Goal: Task Accomplishment & Management: Manage account settings

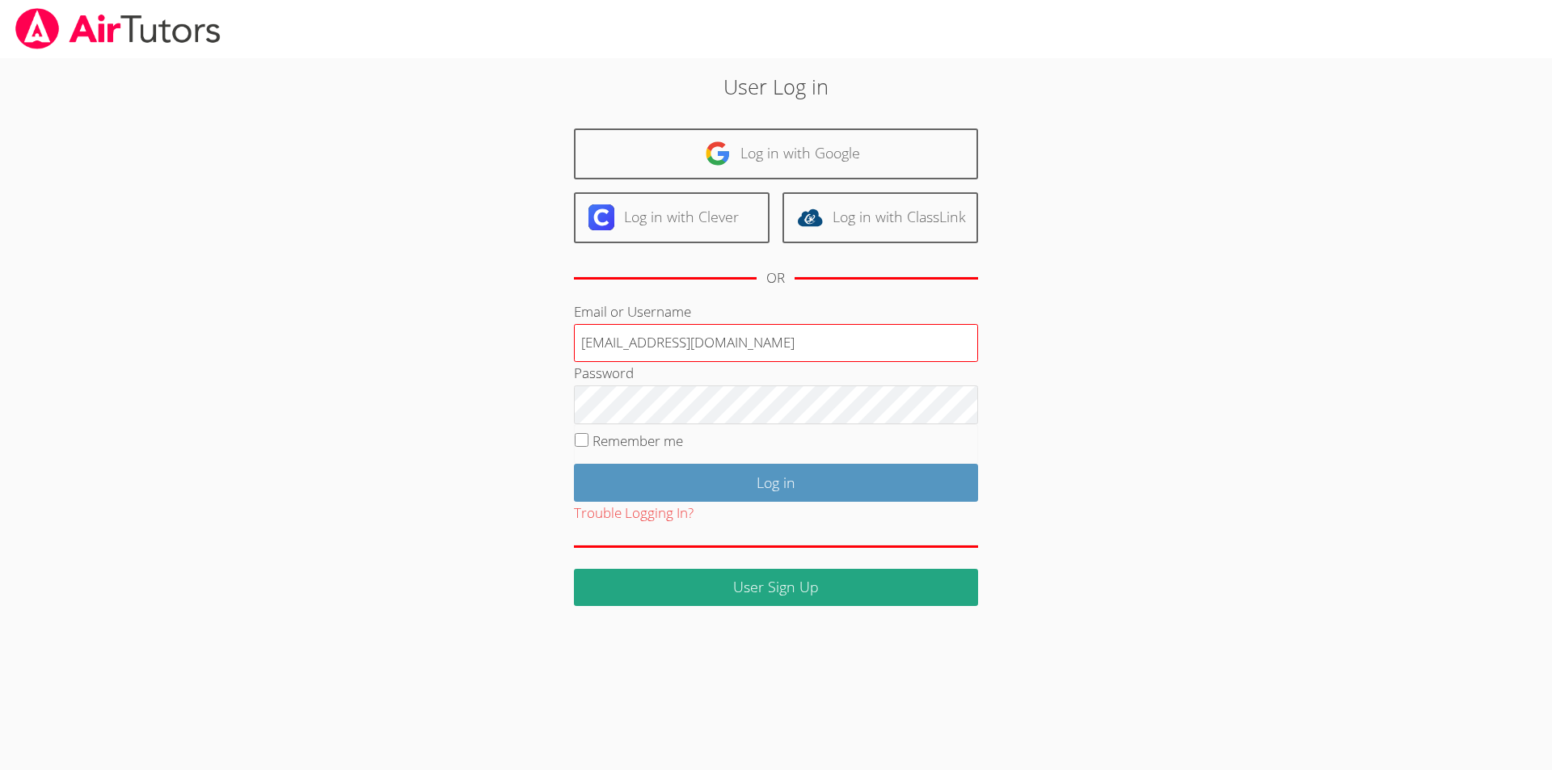
click at [791, 350] on input "Hunterg7233@my.rbusd.org" at bounding box center [776, 343] width 404 height 39
type input "robingoellner@gmail.com"
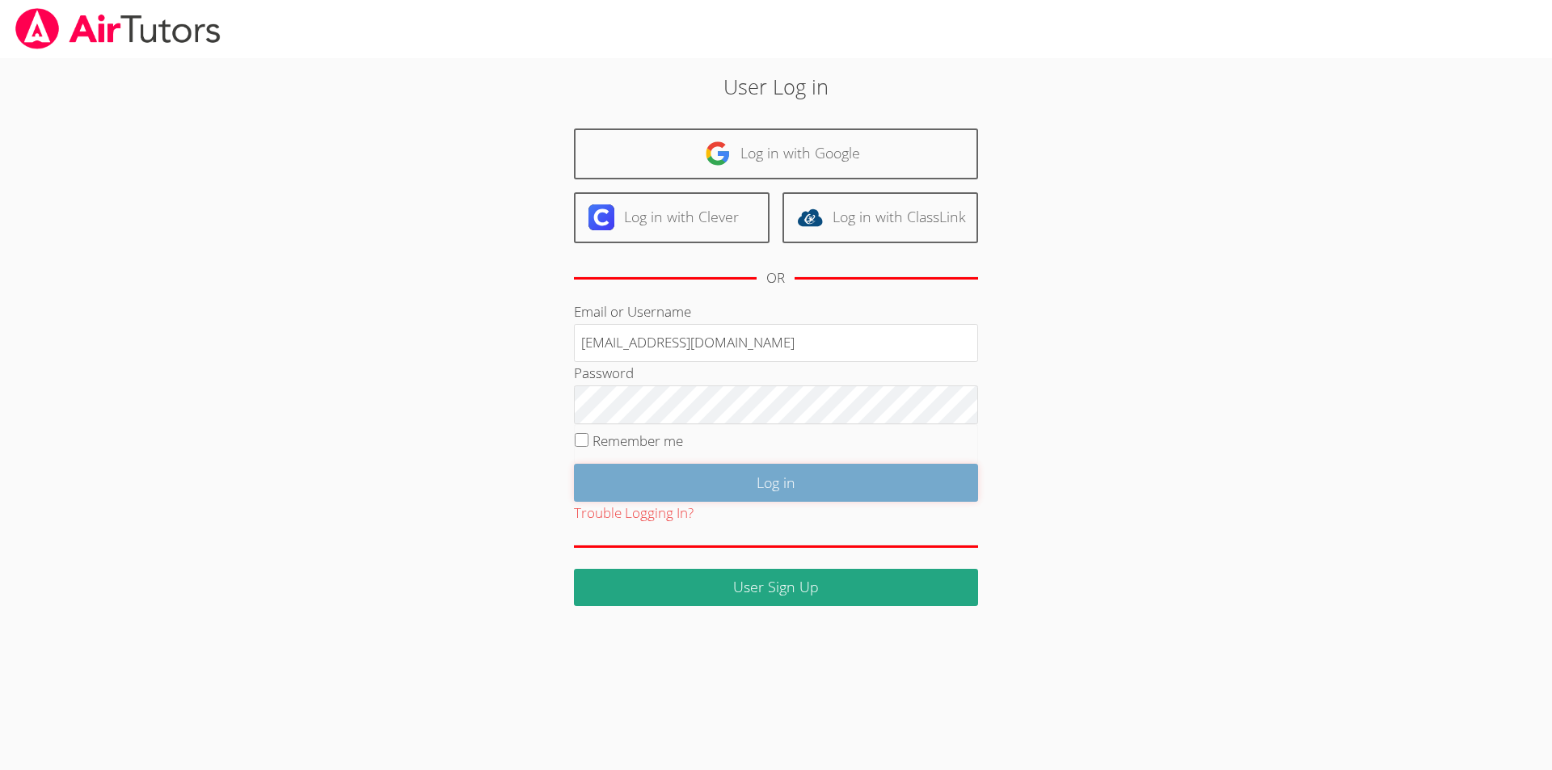
click at [800, 487] on input "Log in" at bounding box center [776, 483] width 404 height 38
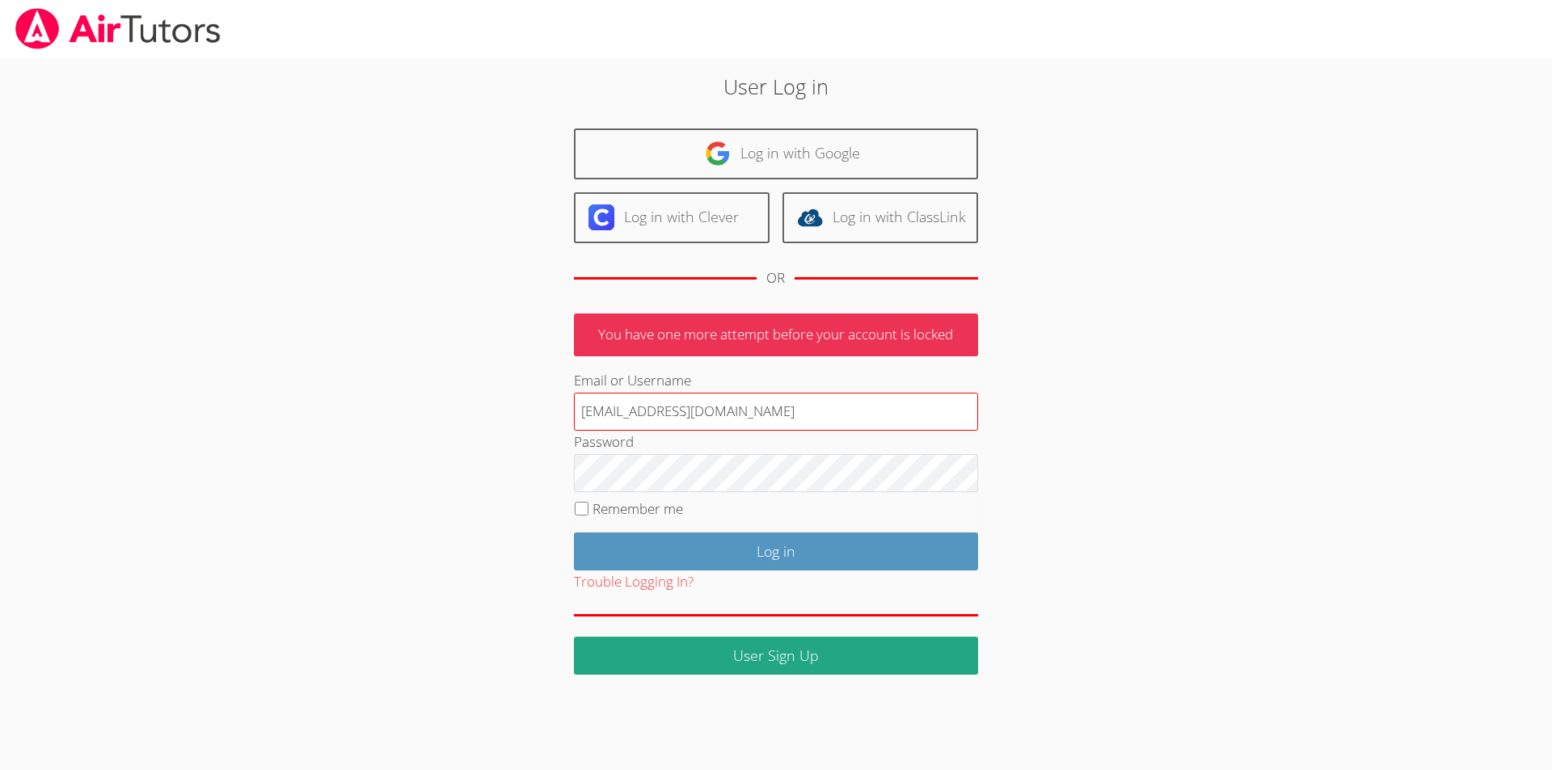
click at [809, 401] on input "robingoellner@gmail.com" at bounding box center [776, 412] width 404 height 39
type input "Hunterg7233@my.rbusd.org"
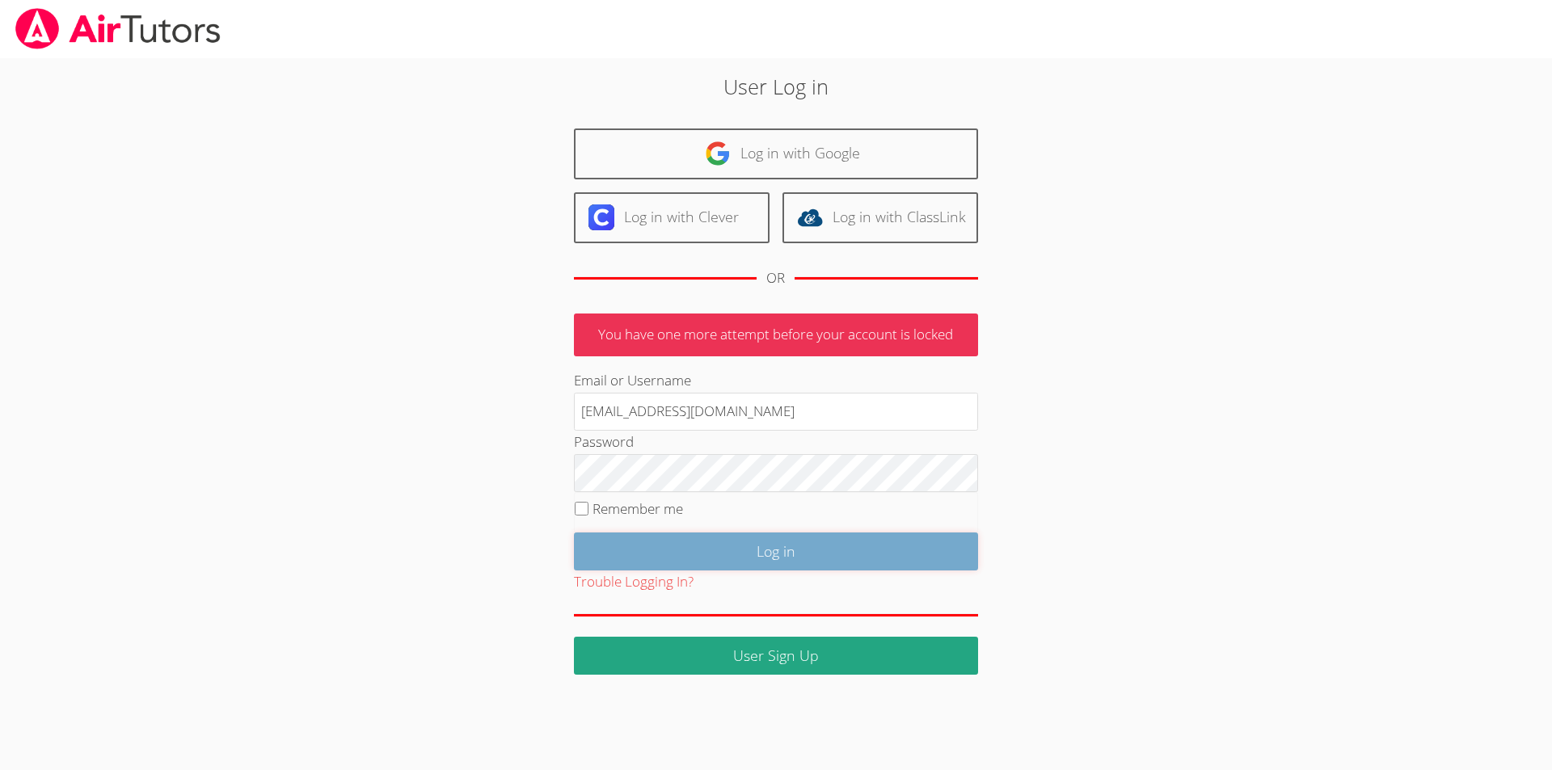
click at [779, 556] on input "Log in" at bounding box center [776, 552] width 404 height 38
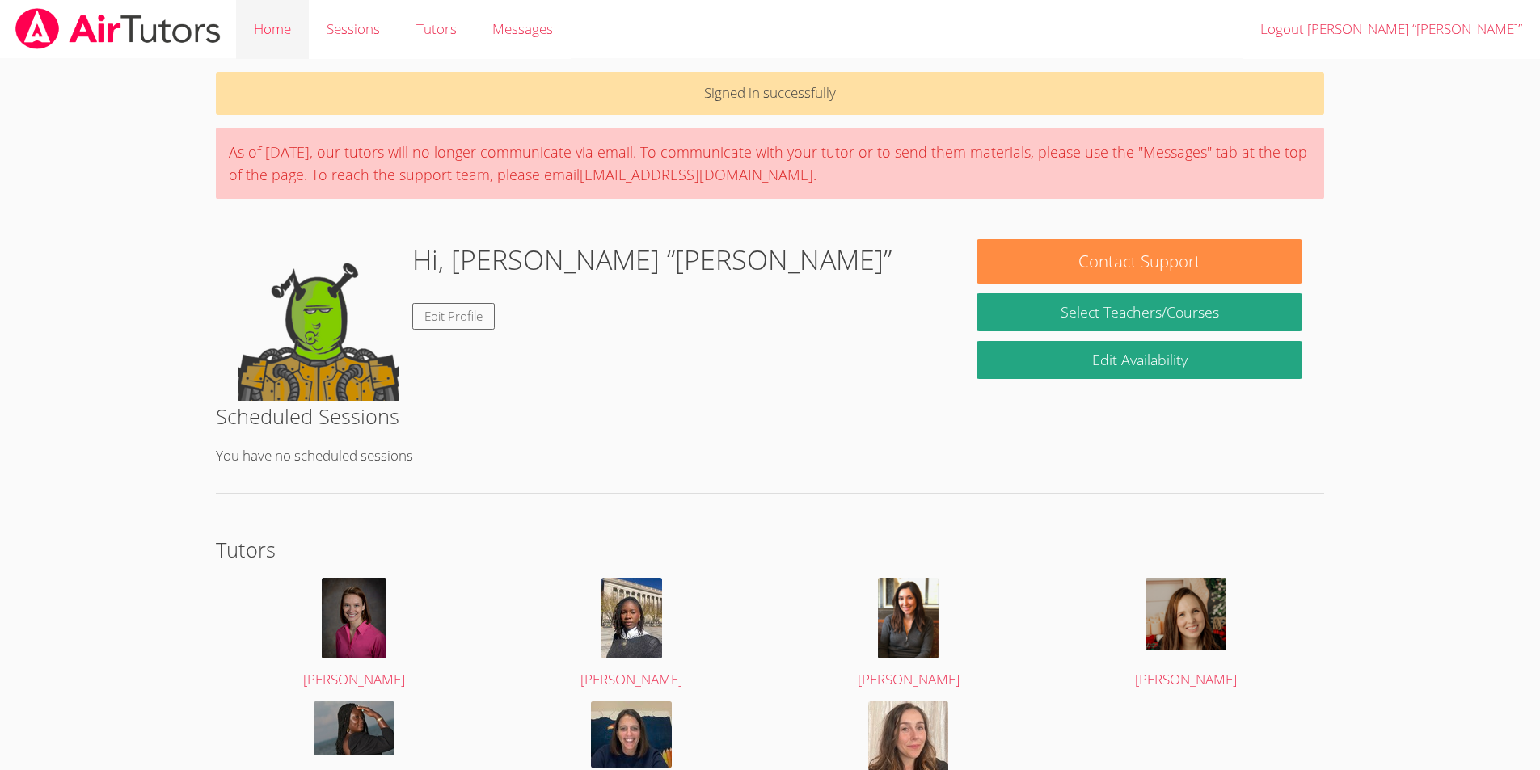
click at [282, 34] on link "Home" at bounding box center [272, 29] width 73 height 59
